Goal: Information Seeking & Learning: Learn about a topic

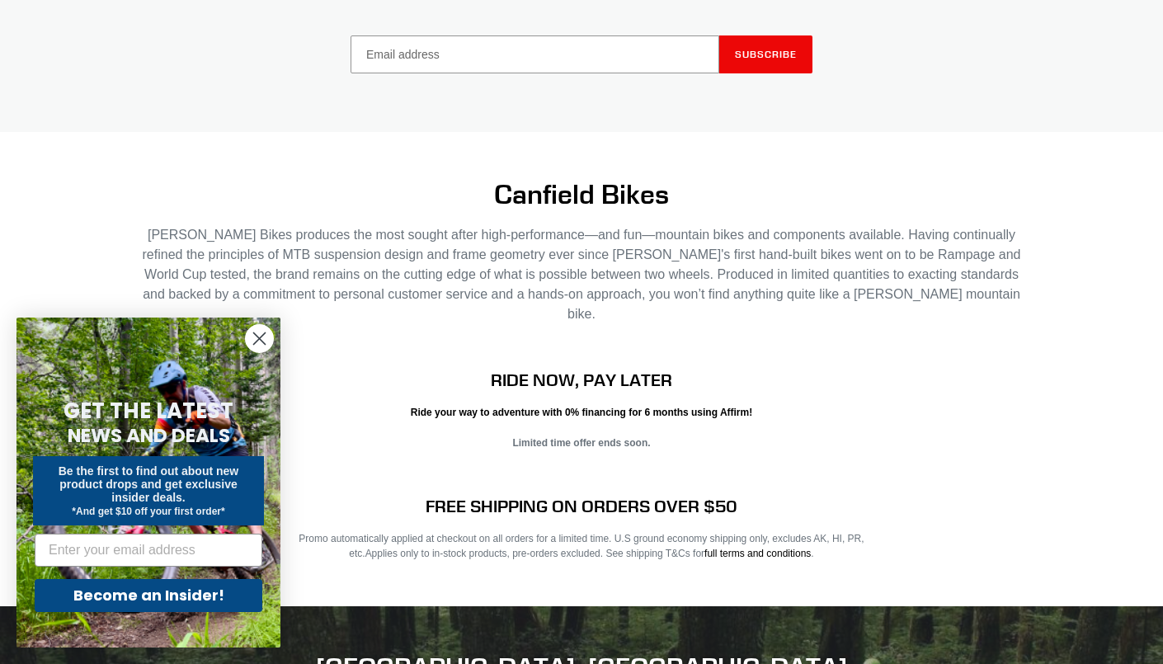
scroll to position [3312, 0]
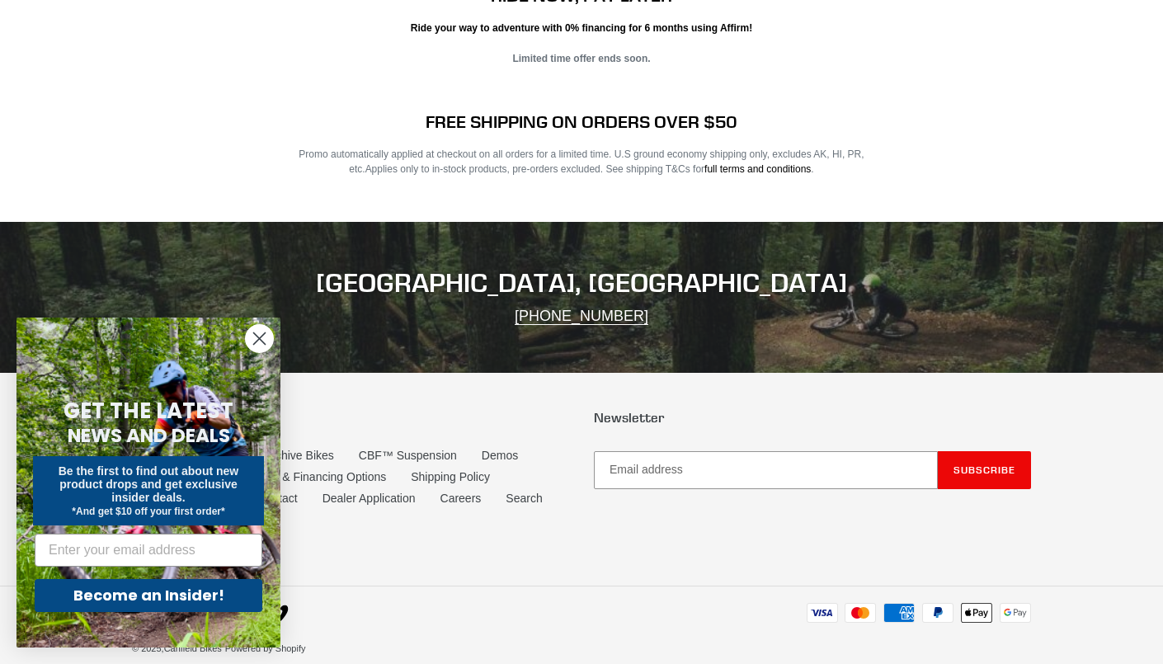
click at [263, 346] on circle "Close dialog" at bounding box center [259, 338] width 27 height 27
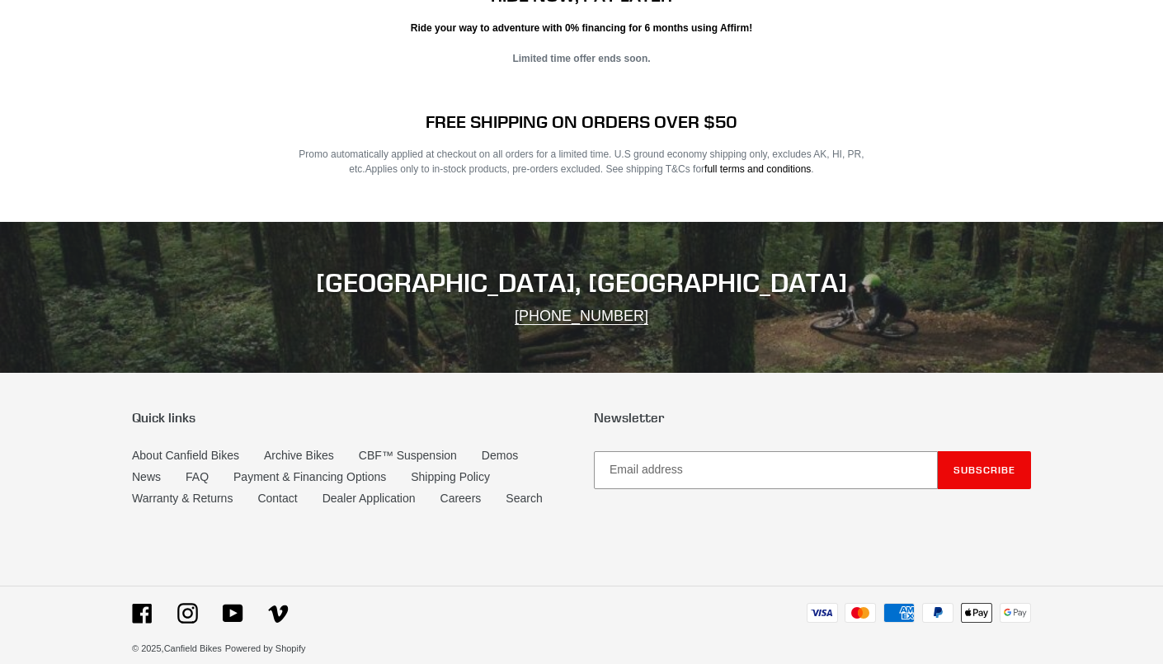
click at [0, 122] on div "FREE SHIPPING ON ORDERS OVER $50 Promo automatically applied at checkout on all…" at bounding box center [581, 166] width 1163 height 110
click at [190, 449] on link "About Canfield Bikes" at bounding box center [185, 456] width 107 height 14
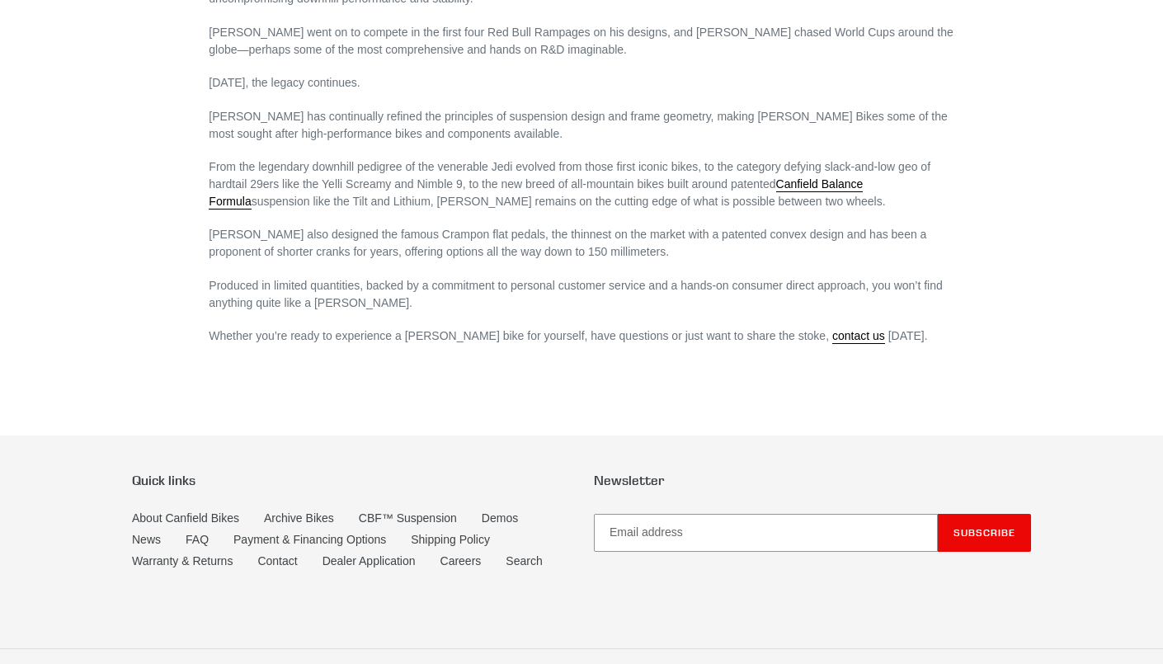
scroll to position [961, 0]
